Goal: Task Accomplishment & Management: Complete application form

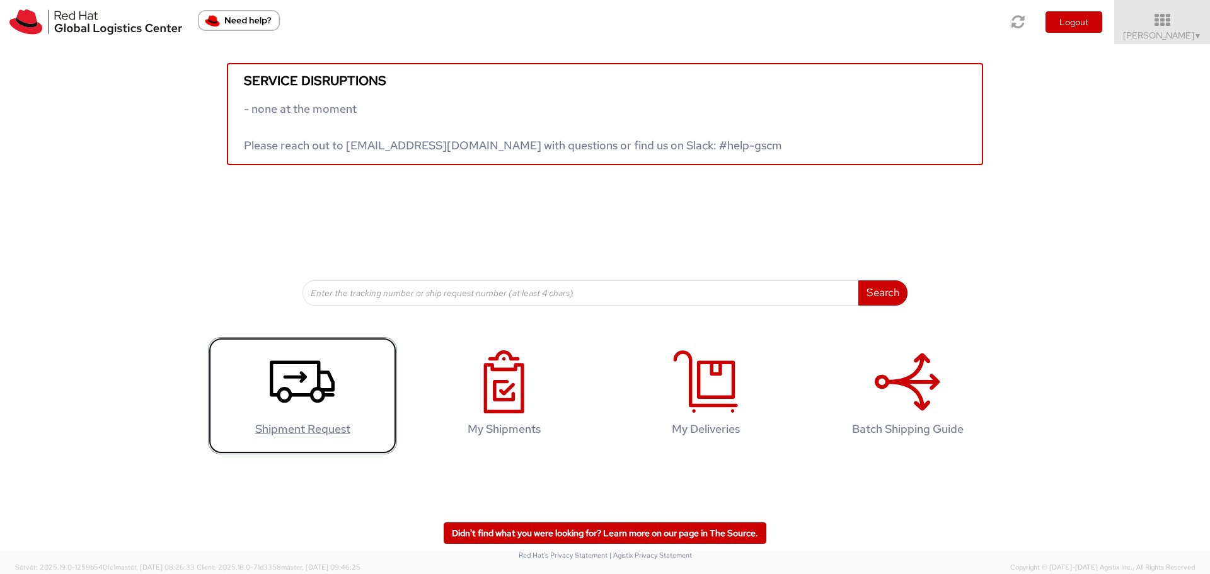
click at [288, 383] on icon at bounding box center [302, 381] width 65 height 63
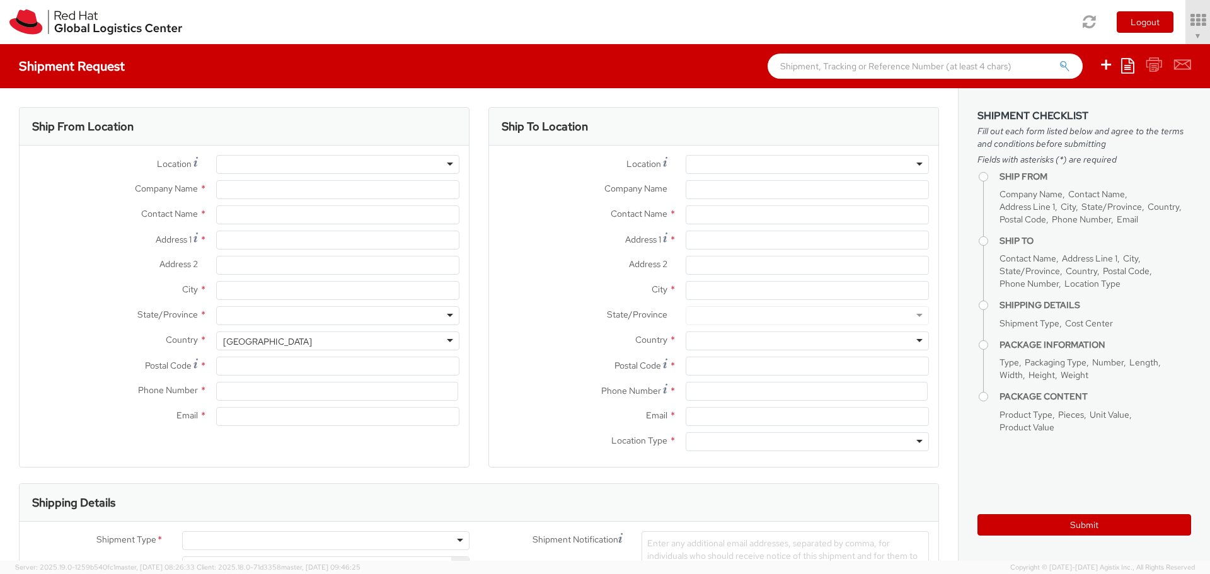
select select
type input "Red Hat Asia Pacific Pte Ltd"
type input "[PERSON_NAME]"
type input "[STREET_ADDRESS]"
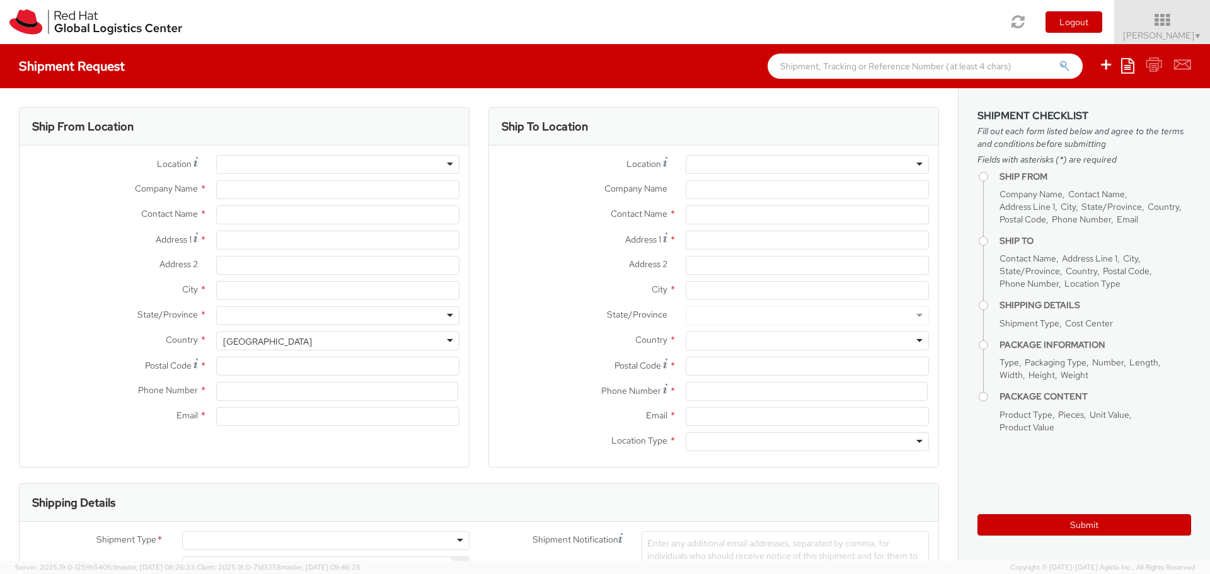
type input "CapitaSpring"
type input "SINGAPORE"
type input "048948"
type input "65 6490 4200"
type input "hotan@redhat.com"
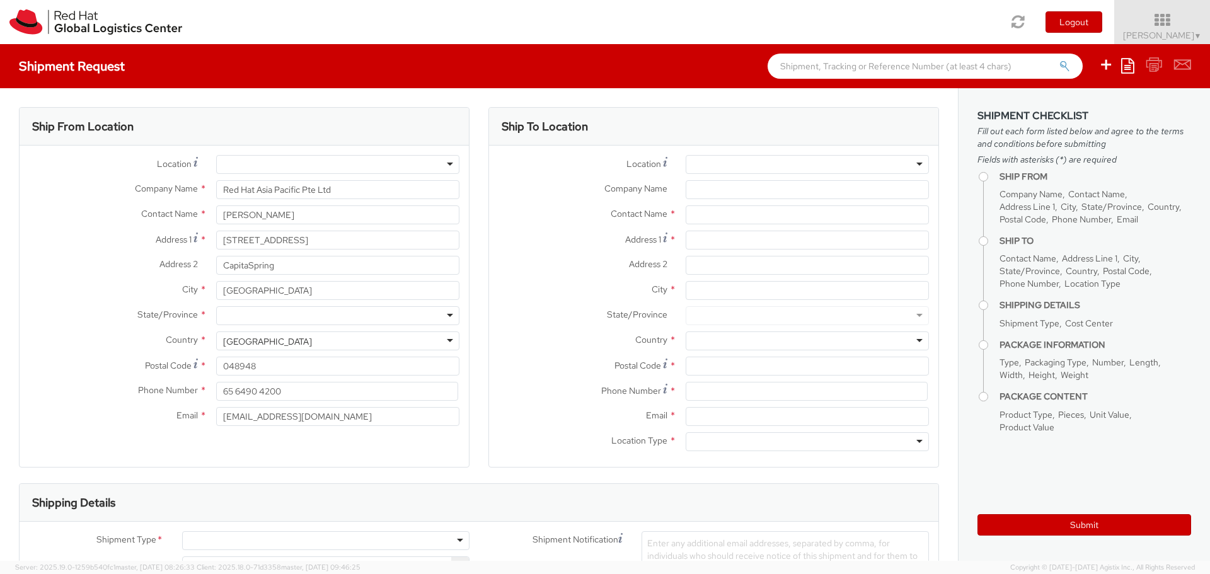
select select "CM"
select select "KGS"
select select "765"
click at [231, 238] on input "88 Market Street, Level 45" at bounding box center [337, 240] width 243 height 19
drag, startPoint x: 342, startPoint y: 242, endPoint x: 200, endPoint y: 236, distance: 141.3
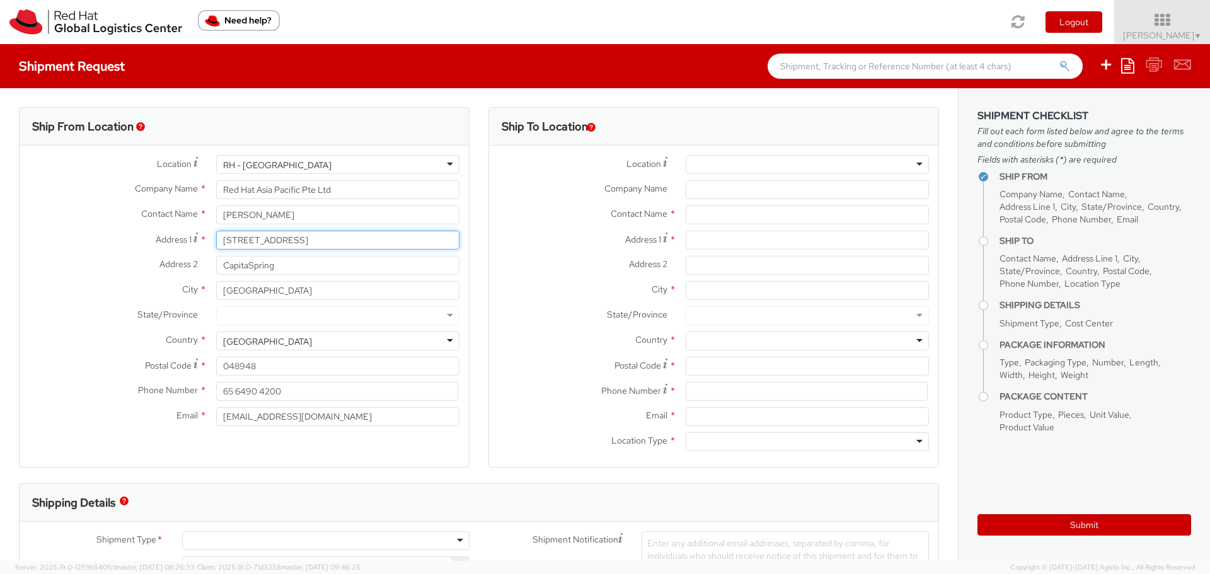
click at [200, 236] on div "Address 1 * 88 Market Street, Level 45" at bounding box center [244, 240] width 449 height 19
type input "B"
type input "Blk 606 Choa Chu Kang St. 62"
drag, startPoint x: 298, startPoint y: 265, endPoint x: 166, endPoint y: 249, distance: 133.3
click at [166, 249] on div "Location * RH - Amsterdam - MSO RH - Amsterdam Data Center RH - Ashburn Data Ce…" at bounding box center [244, 293] width 449 height 277
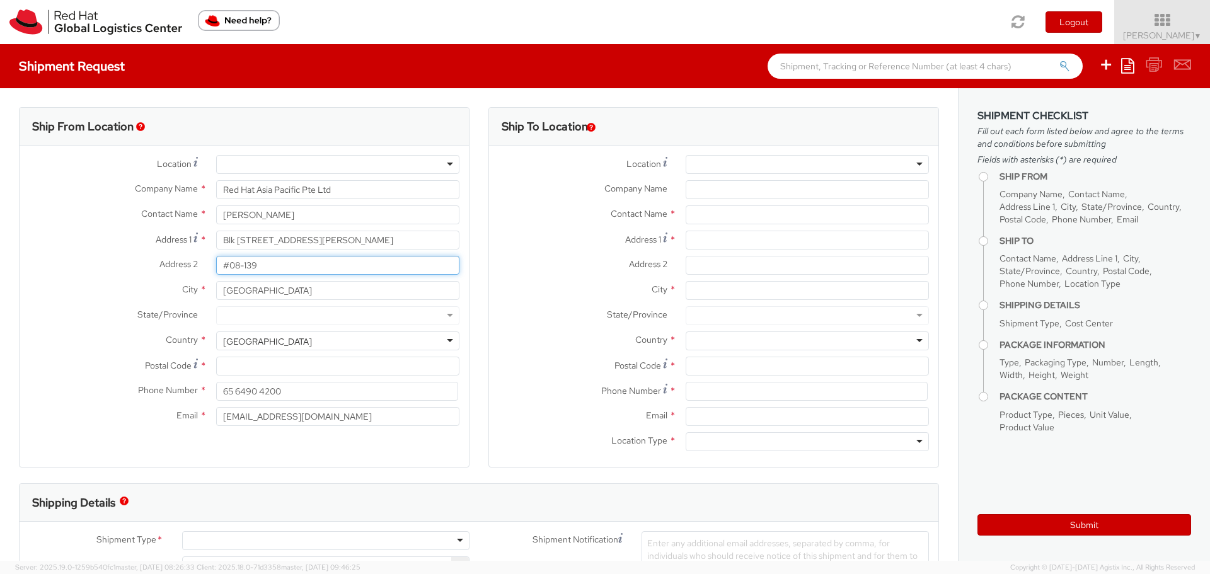
type input "#08-139"
click at [250, 359] on input "Postal Code *" at bounding box center [337, 366] width 243 height 19
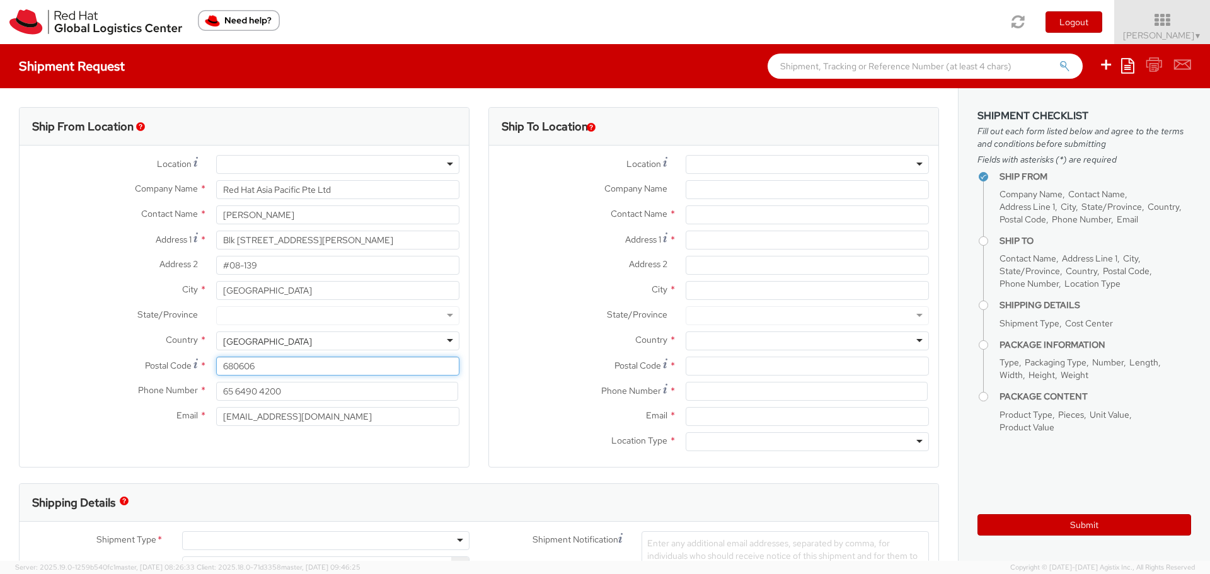
type input "680606"
click at [292, 397] on input "65 6490 4200" at bounding box center [337, 391] width 242 height 19
drag, startPoint x: 297, startPoint y: 395, endPoint x: 113, endPoint y: 386, distance: 184.3
click at [113, 386] on div "Phone Number * 65 6490 4200" at bounding box center [244, 391] width 449 height 19
type input "90226906"
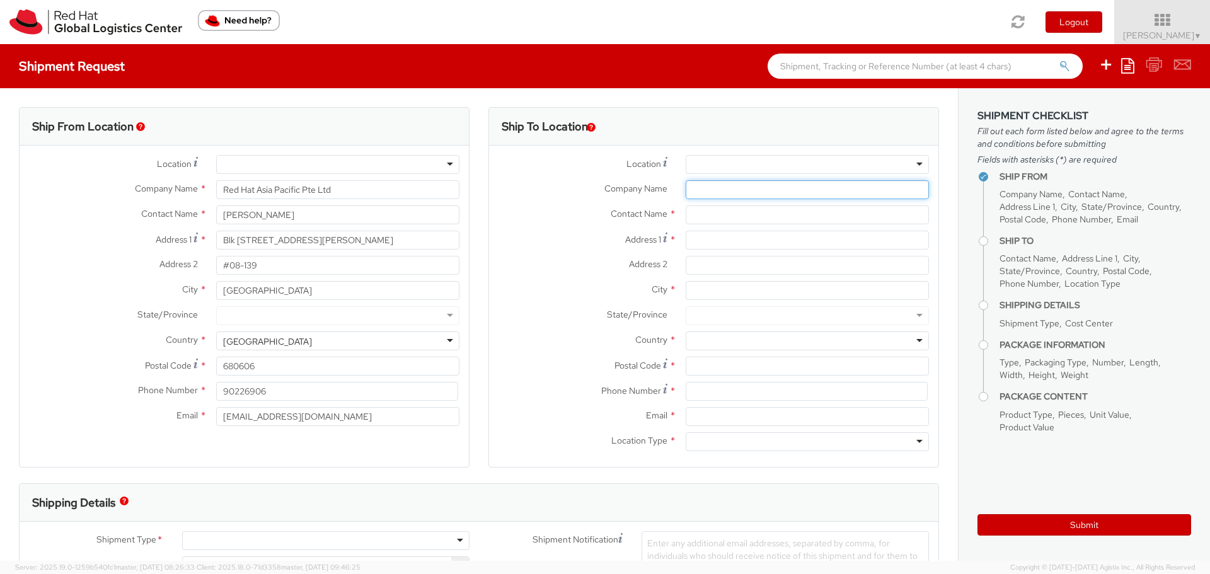
click at [706, 189] on input "Company Name *" at bounding box center [807, 189] width 243 height 19
type input "ADP"
click at [709, 221] on input "text" at bounding box center [807, 214] width 243 height 19
paste input "James Pang"
type input "James Pang"
